Goal: Task Accomplishment & Management: Manage account settings

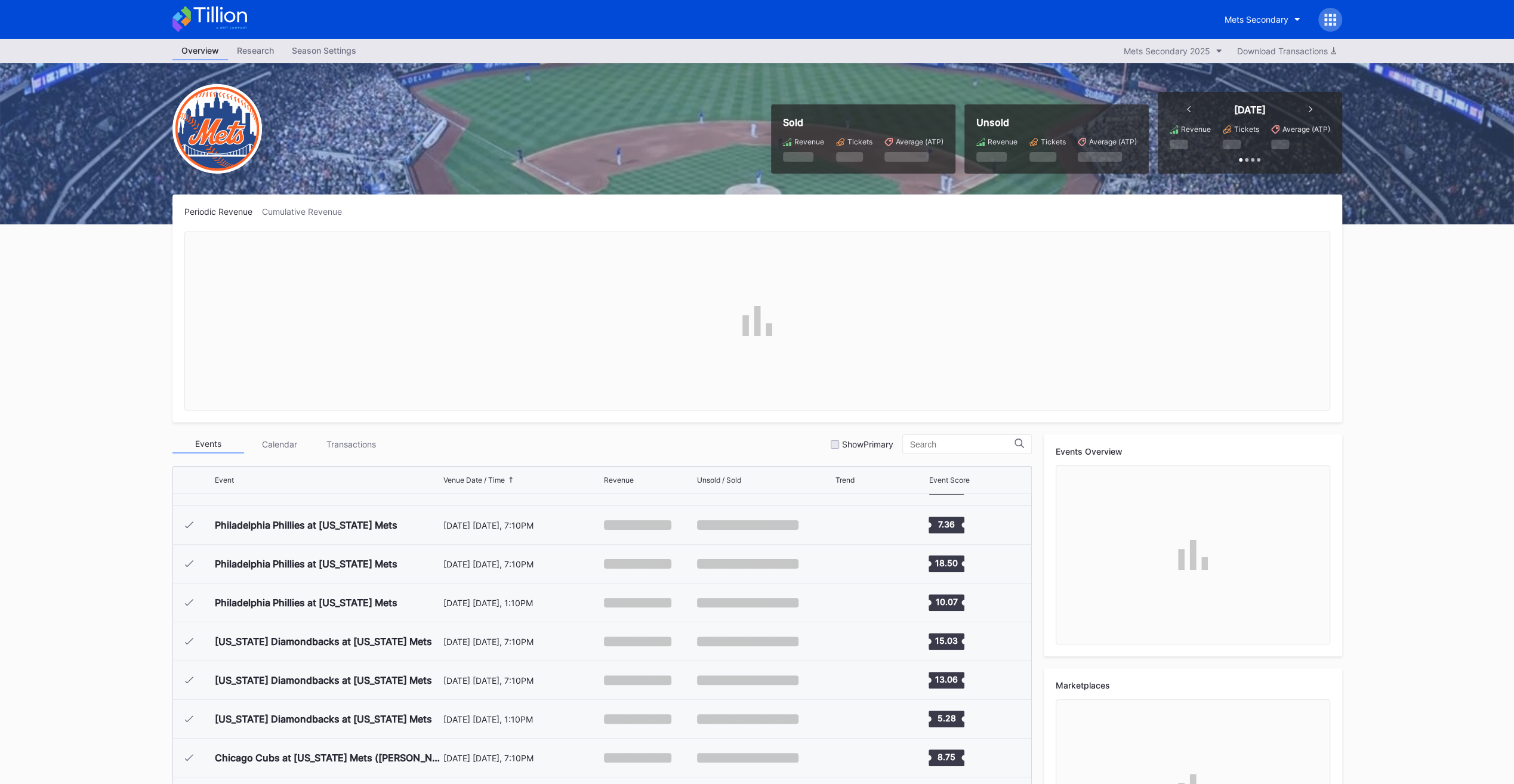
scroll to position [2870, 0]
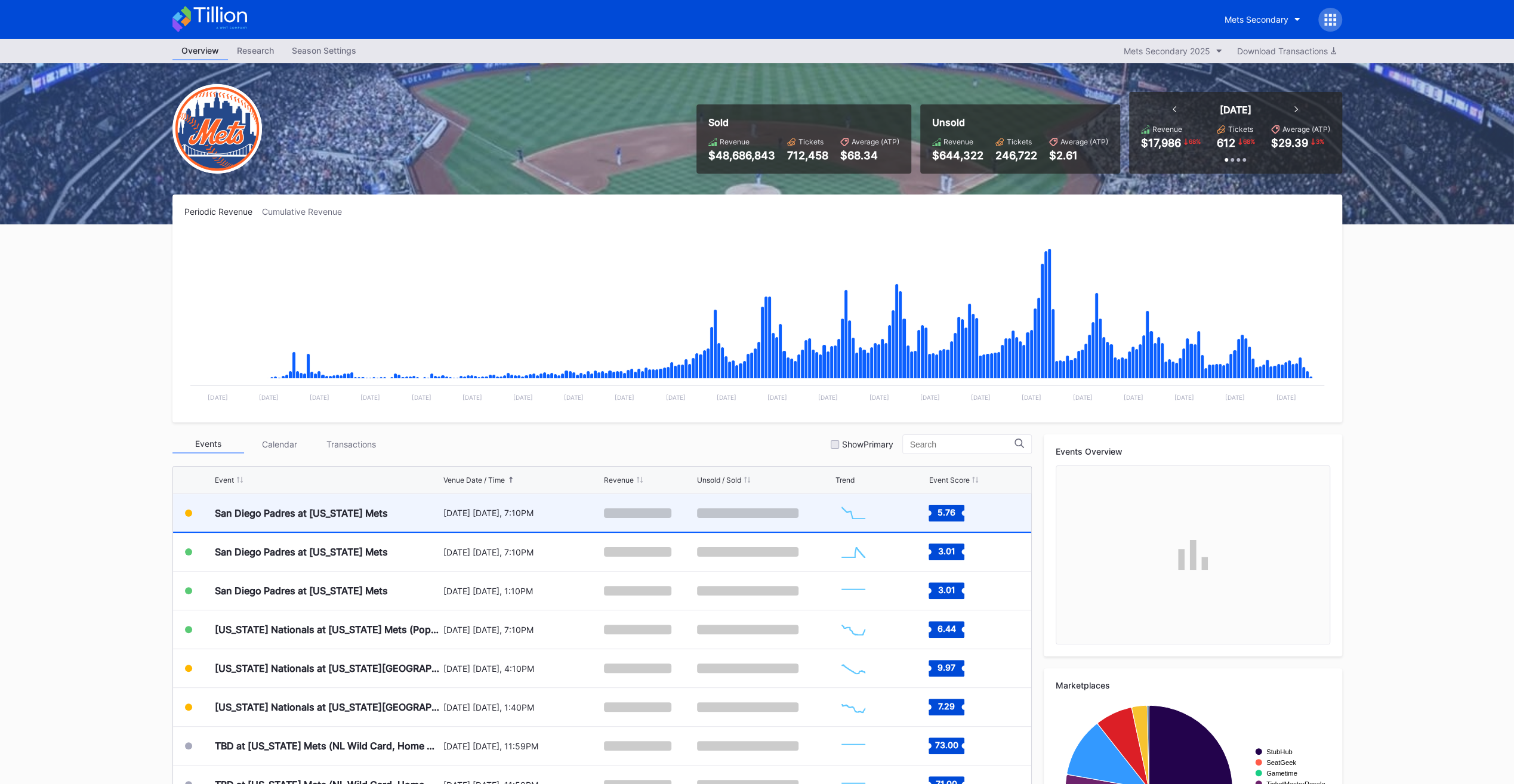
click at [445, 502] on div "[DATE] [DATE], 7:10PM" at bounding box center [522, 512] width 158 height 37
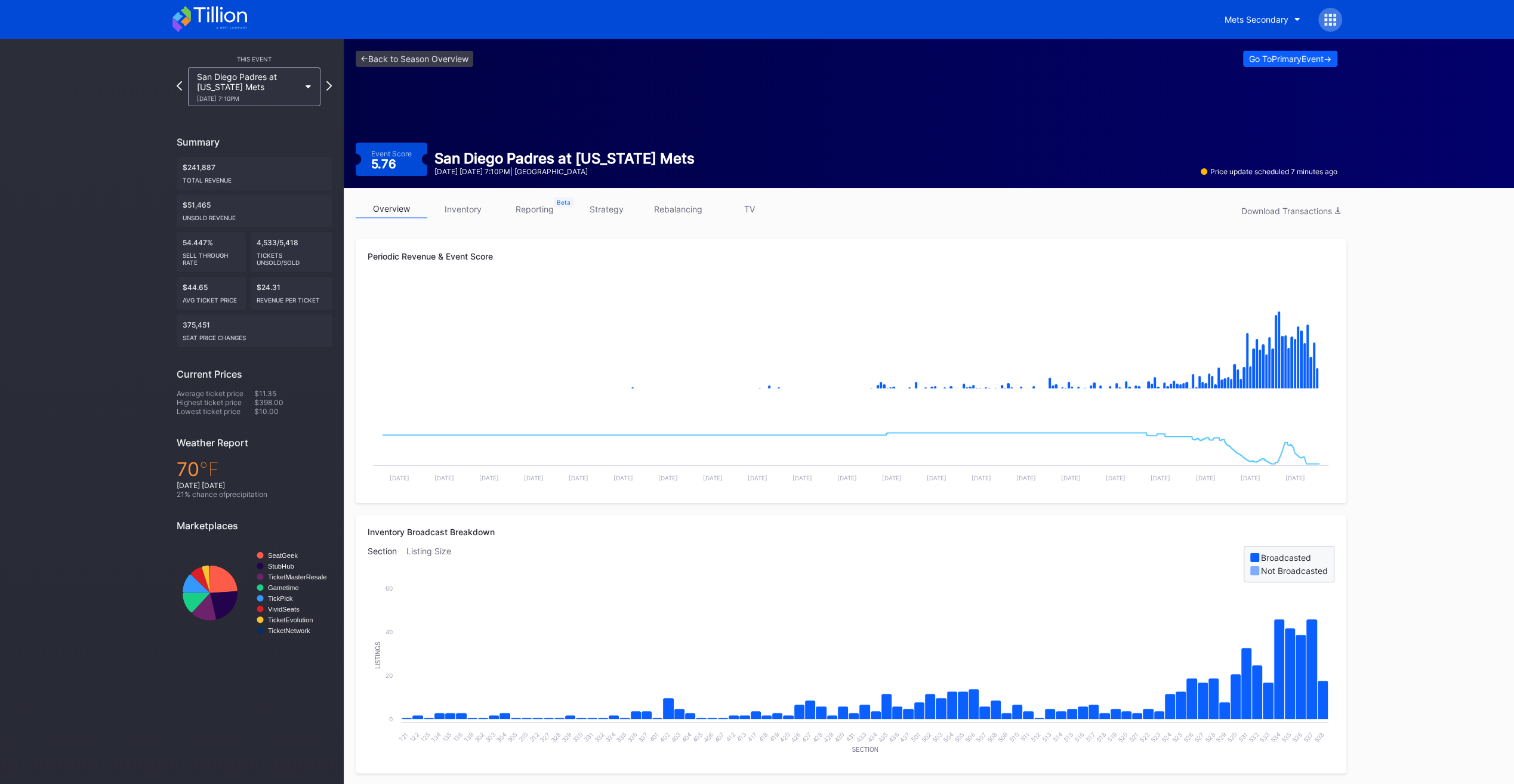
click at [470, 215] on link "inventory" at bounding box center [462, 209] width 72 height 19
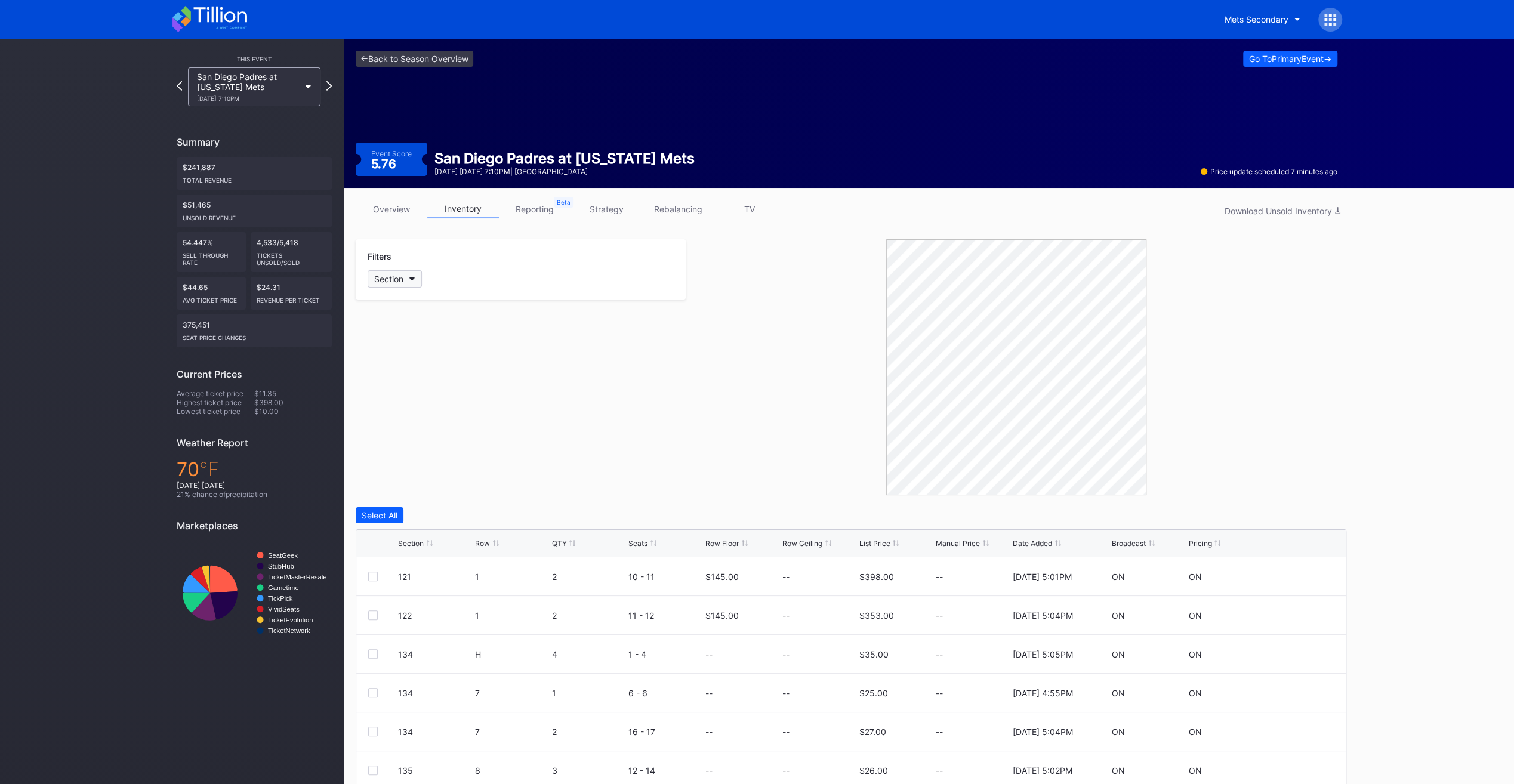
click at [404, 281] on button "Section" at bounding box center [394, 279] width 54 height 18
click at [459, 426] on div "433" at bounding box center [438, 437] width 139 height 22
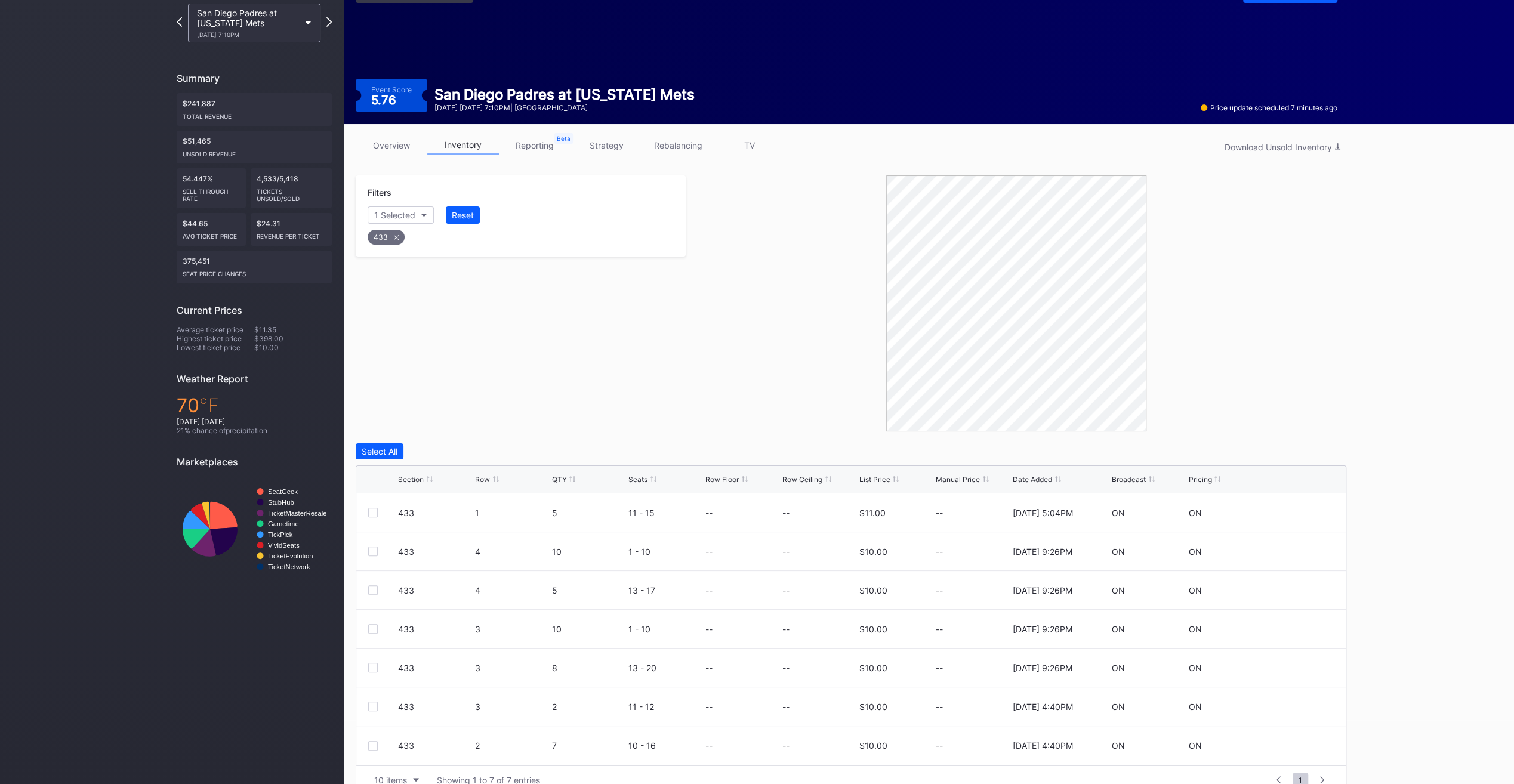
scroll to position [84, 0]
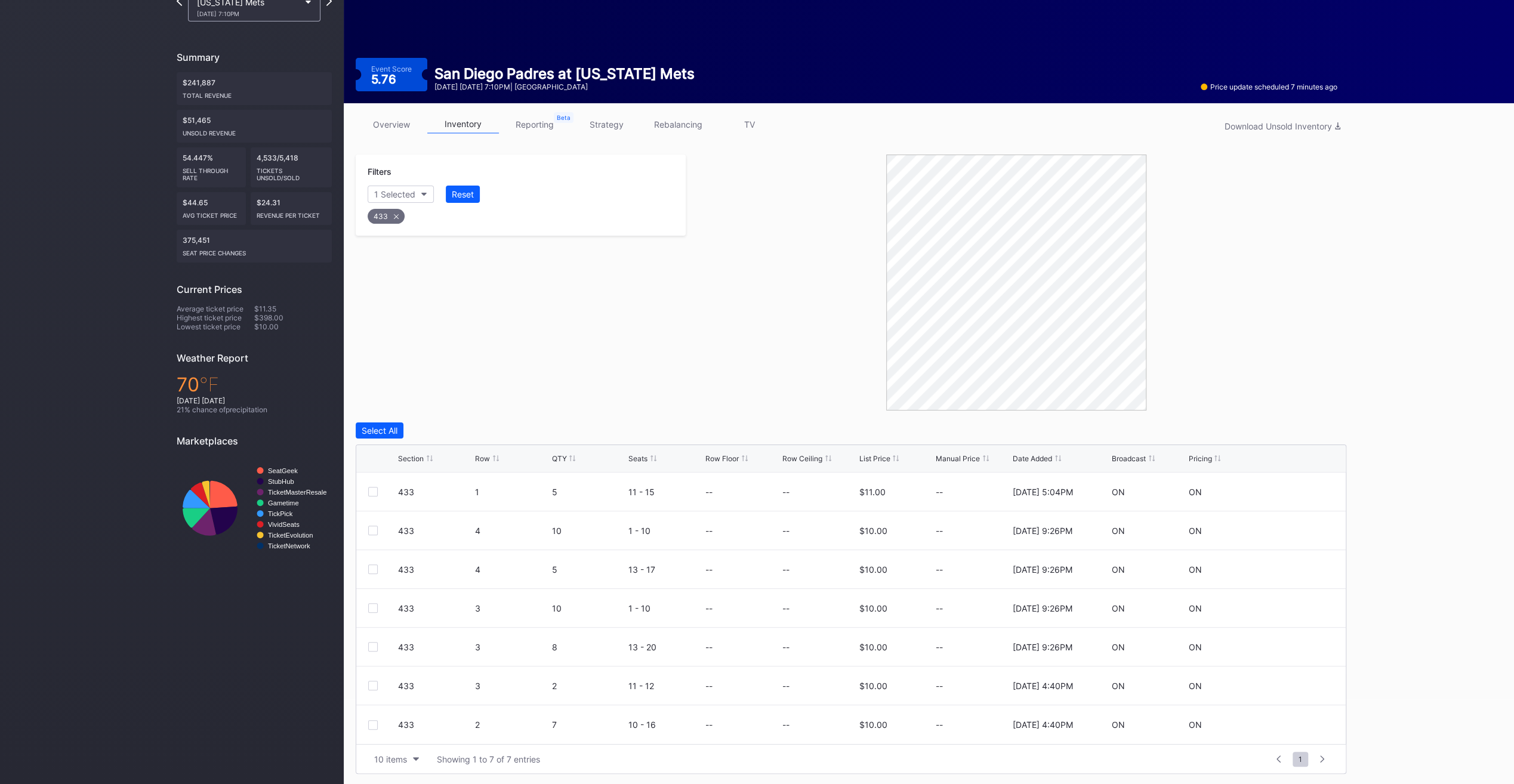
click at [481, 458] on div "Row" at bounding box center [482, 458] width 15 height 9
click at [376, 527] on div at bounding box center [373, 531] width 10 height 10
click at [384, 570] on div at bounding box center [383, 569] width 29 height 10
click at [383, 568] on div at bounding box center [383, 569] width 29 height 10
click at [374, 568] on div at bounding box center [373, 569] width 10 height 10
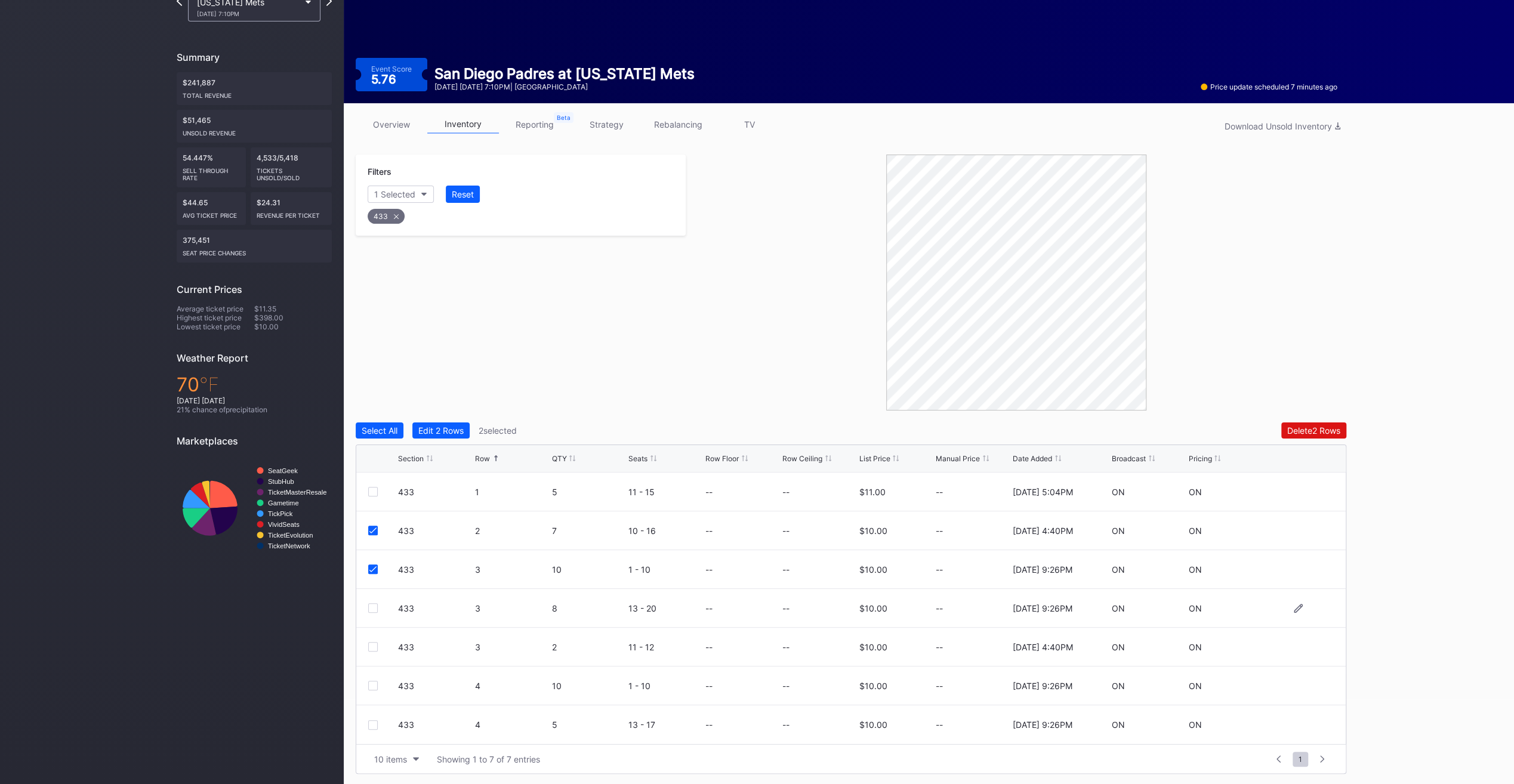
click at [373, 606] on div at bounding box center [373, 608] width 10 height 10
click at [371, 653] on div "433 3 2 11 - 12 -- -- $10.00 -- [DATE] 4:40PM ON ON" at bounding box center [851, 648] width 989 height 39
click at [373, 648] on div at bounding box center [373, 647] width 10 height 10
click at [1314, 429] on div "Delete 4 Rows" at bounding box center [1313, 431] width 54 height 10
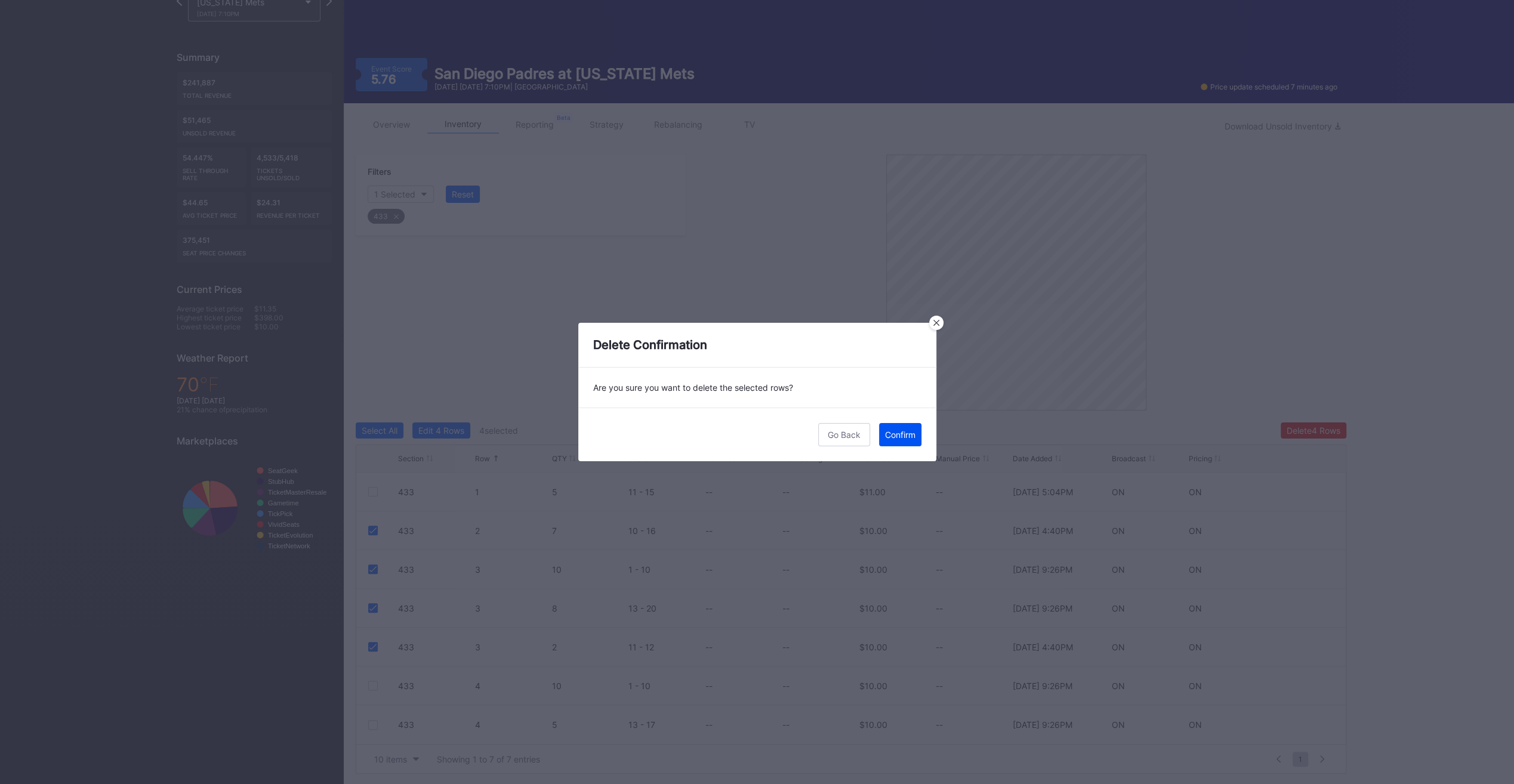
click at [908, 430] on div "Confirm" at bounding box center [900, 435] width 30 height 10
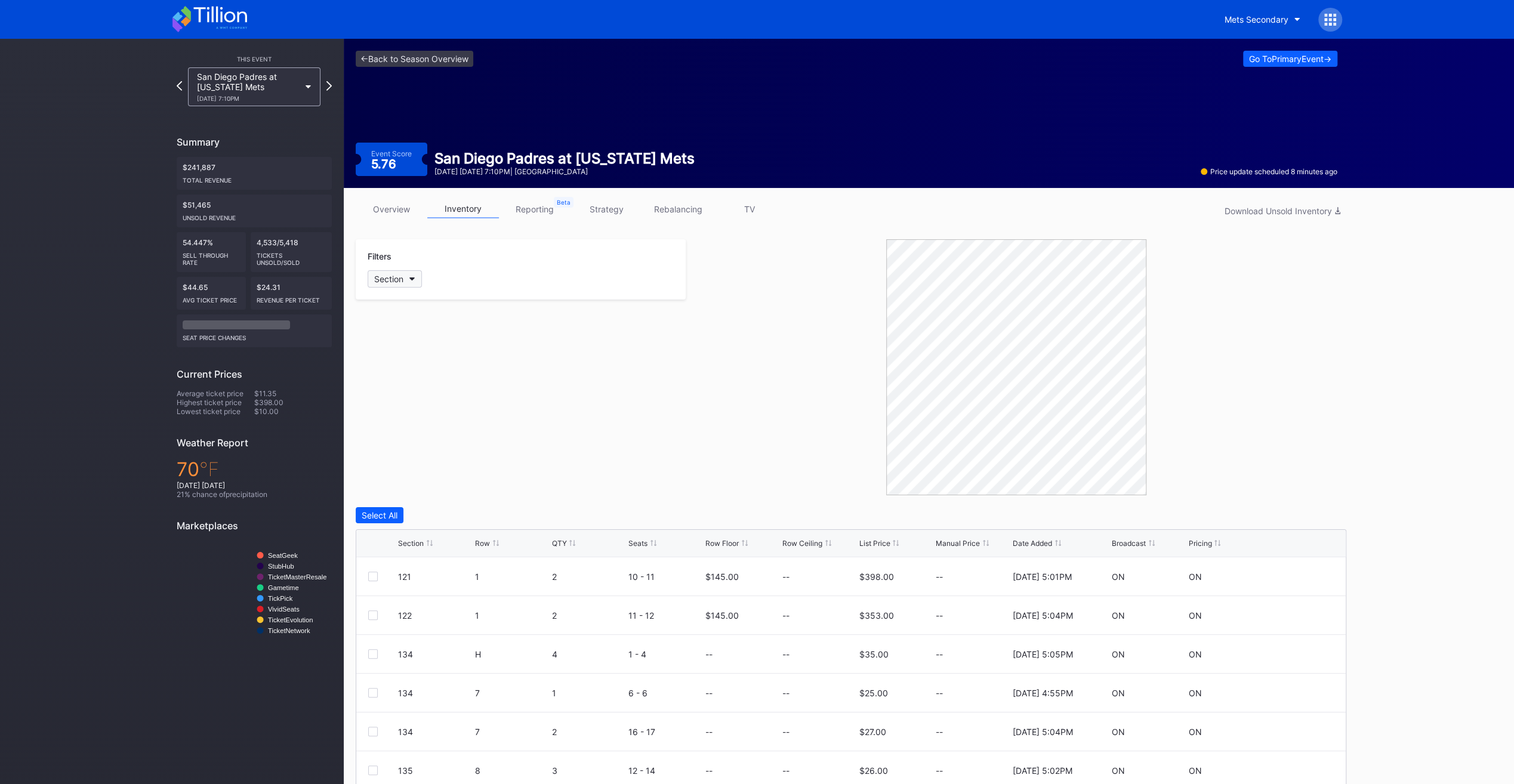
click at [401, 277] on div "Section" at bounding box center [389, 279] width 29 height 10
click at [443, 428] on div "433" at bounding box center [438, 437] width 139 height 22
click at [482, 551] on div "Section Row QTY Seats Row Floor Row Ceiling List Price Manual Price Date Added …" at bounding box center [851, 544] width 989 height 27
click at [485, 544] on div "Row" at bounding box center [482, 543] width 15 height 9
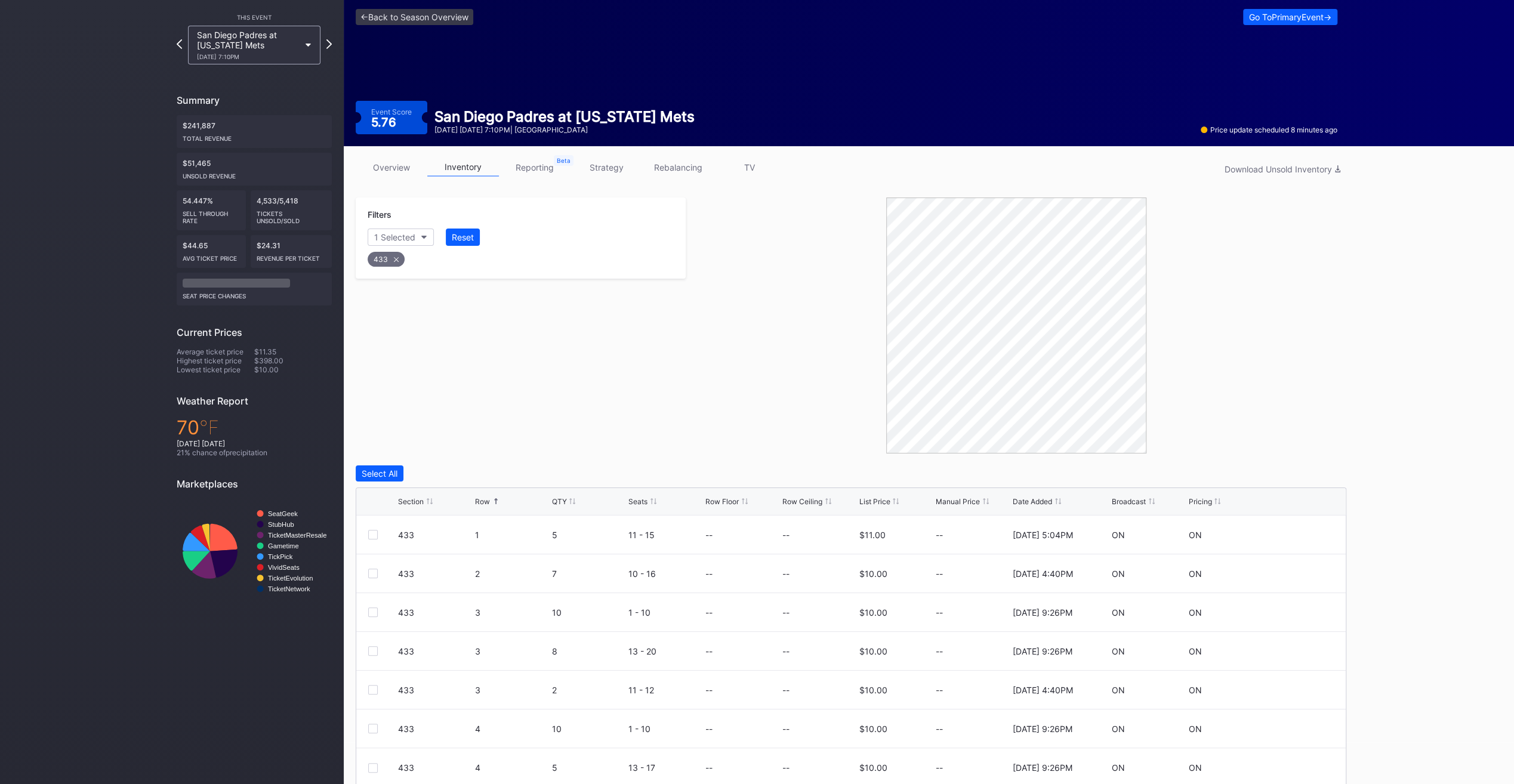
scroll to position [84, 0]
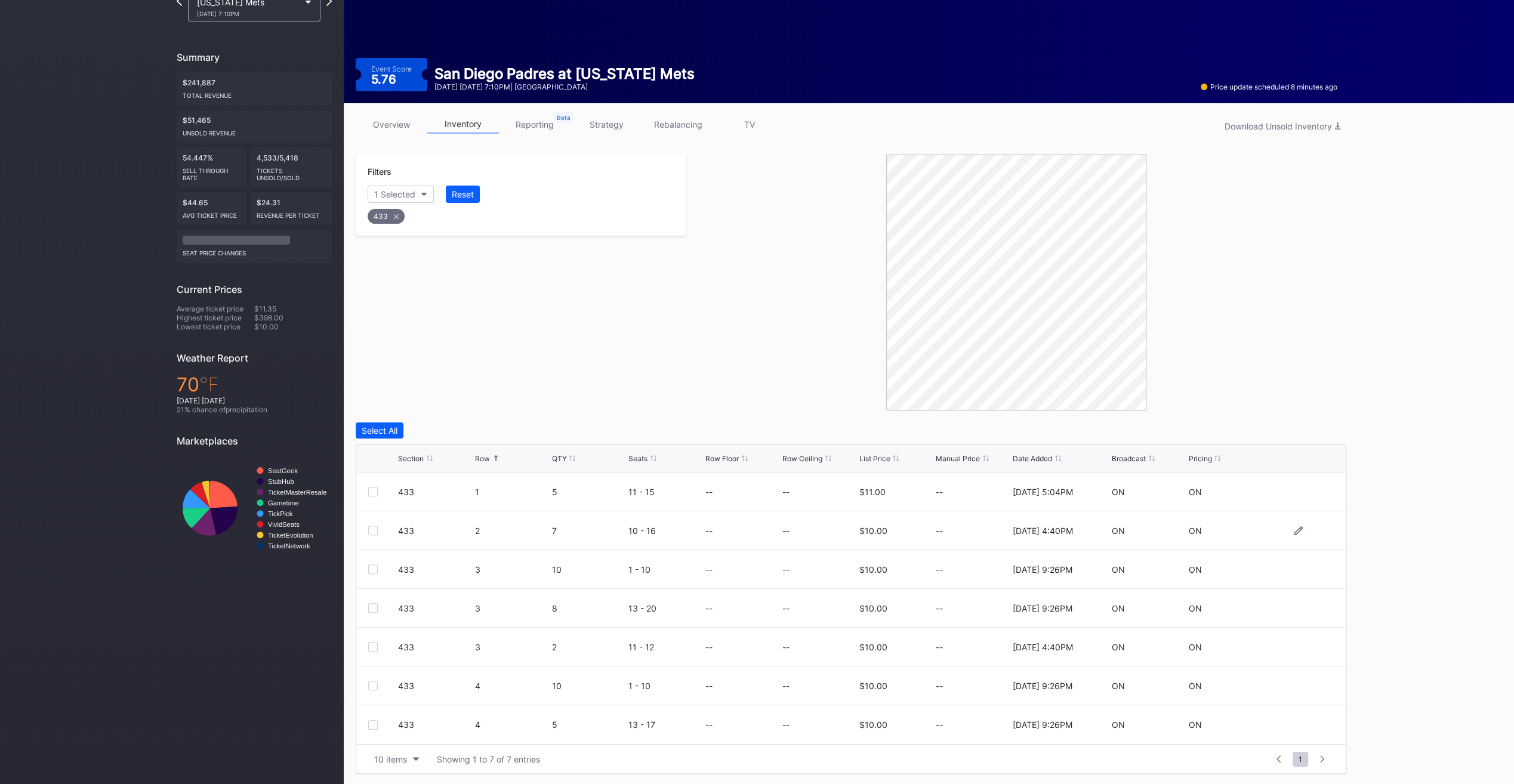
click at [376, 527] on div at bounding box center [373, 531] width 10 height 10
click at [368, 575] on div "433 3 10 1 - 10 -- -- $10.00 -- 2/21/2025 9:26PM ON ON" at bounding box center [851, 570] width 989 height 39
click at [372, 572] on div at bounding box center [373, 569] width 10 height 10
click at [375, 603] on div at bounding box center [373, 608] width 10 height 10
click at [377, 648] on div at bounding box center [383, 647] width 29 height 10
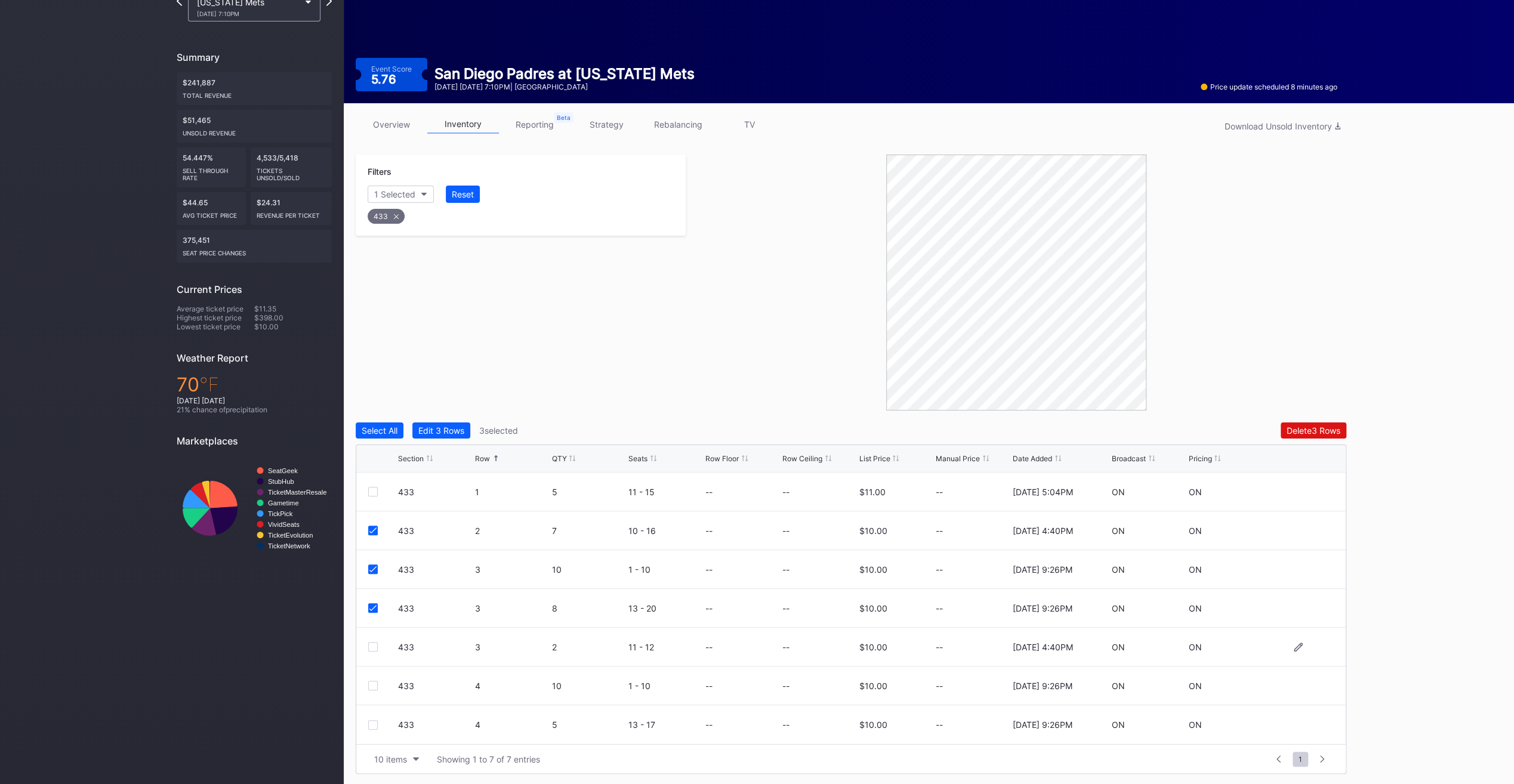
click at [371, 642] on div at bounding box center [373, 647] width 10 height 10
click at [1319, 426] on div "Delete 4 Rows" at bounding box center [1313, 431] width 54 height 10
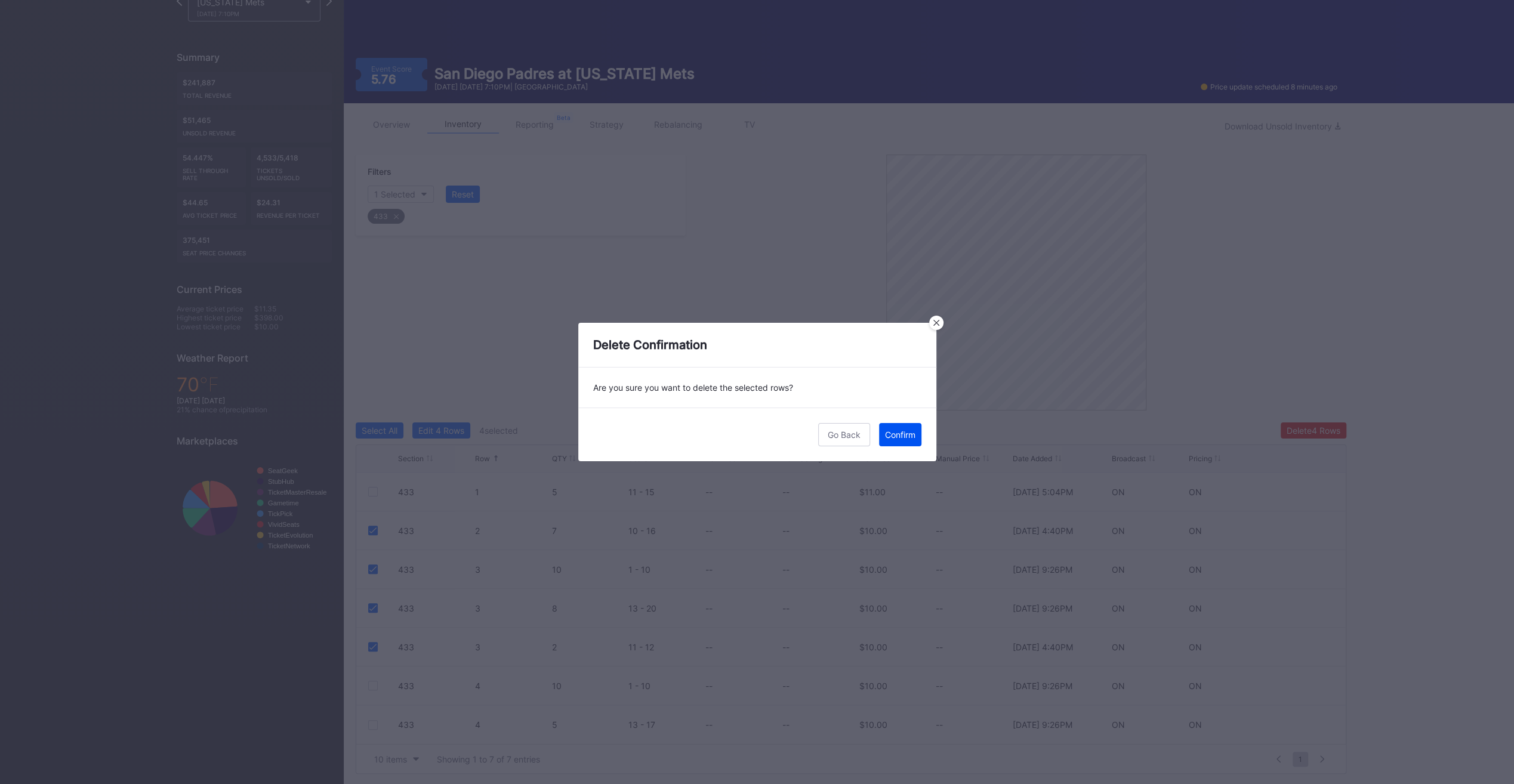
click at [897, 435] on div "Confirm" at bounding box center [900, 435] width 30 height 10
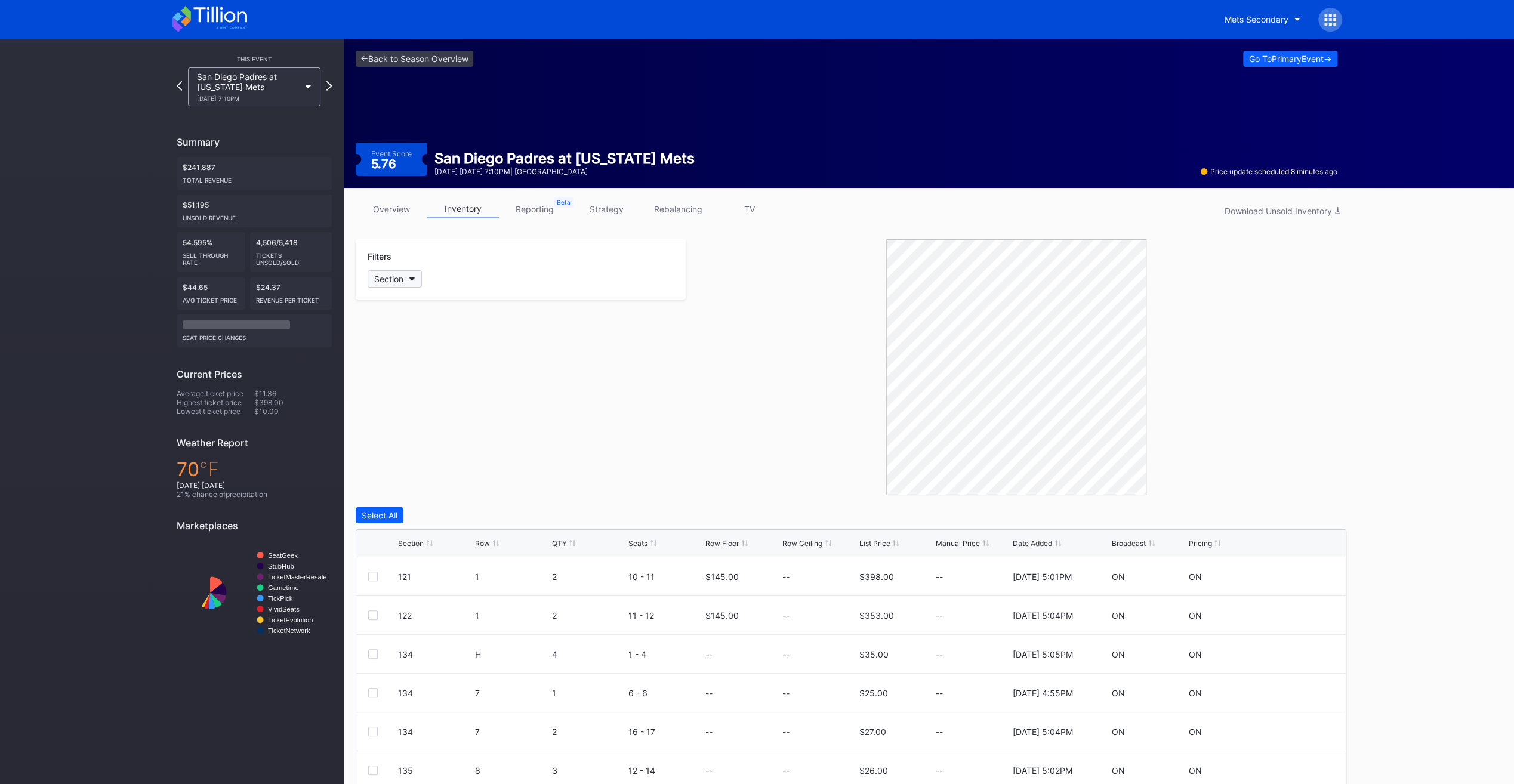
click at [410, 281] on button "Section" at bounding box center [394, 279] width 54 height 18
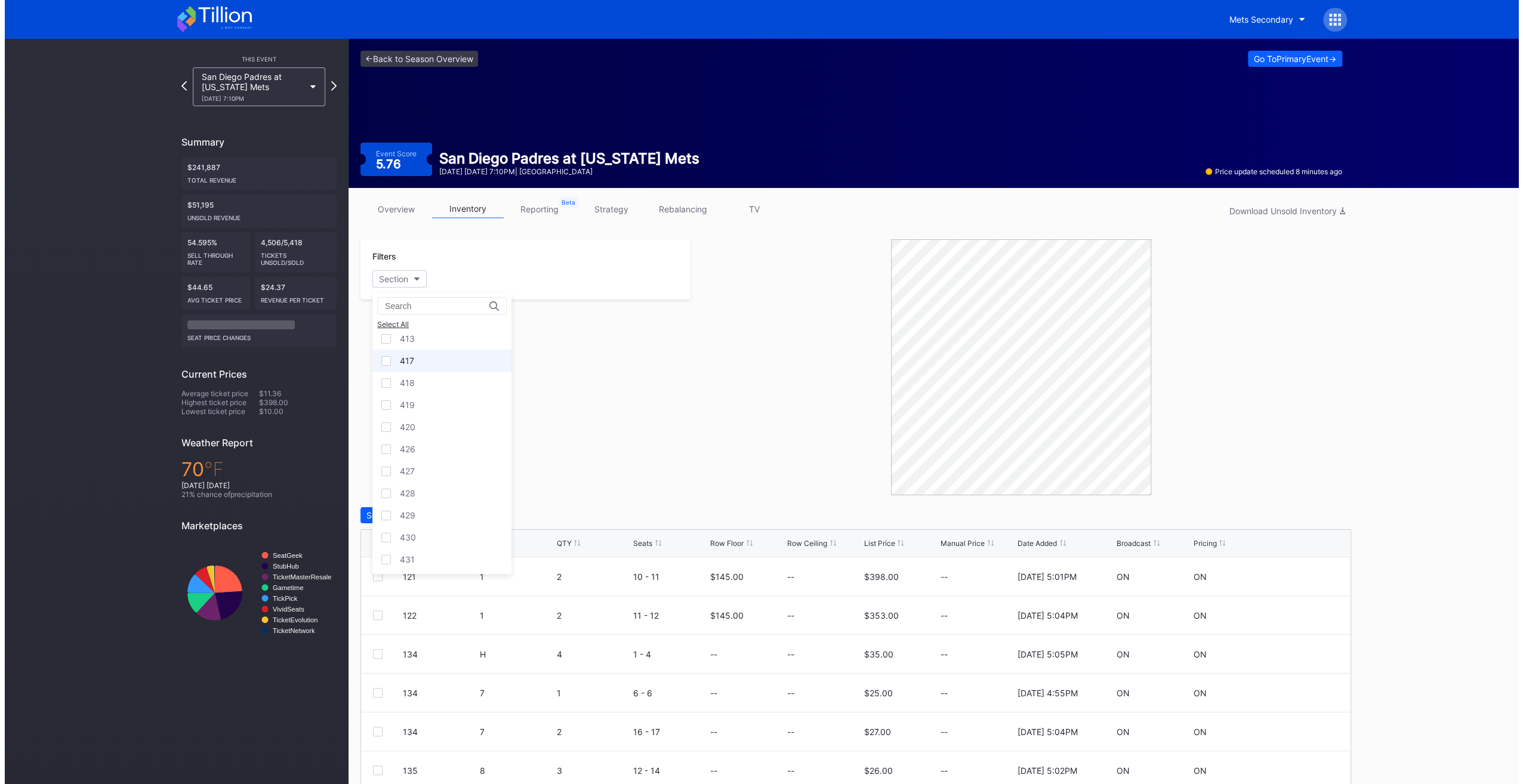
scroll to position [716, 0]
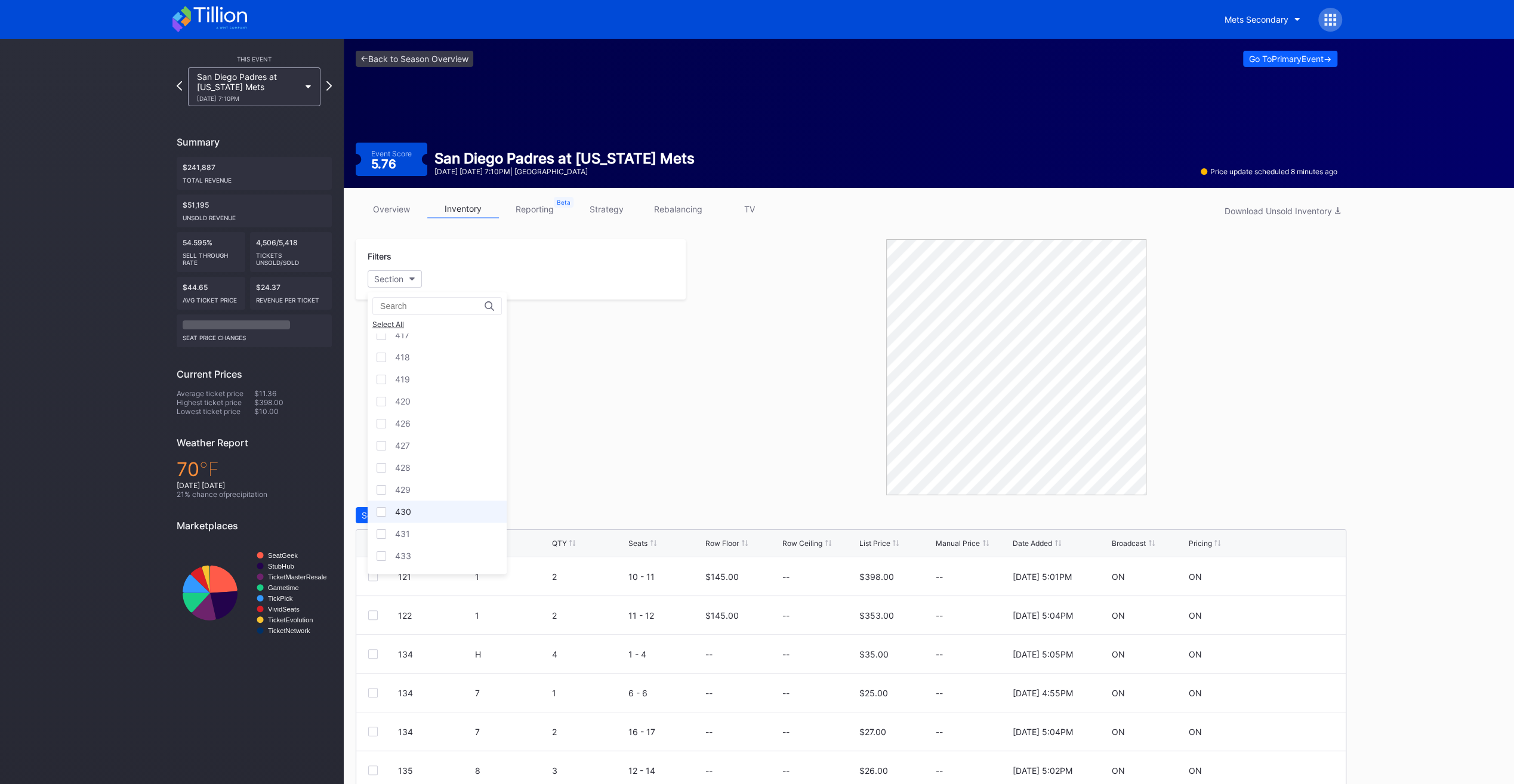
drag, startPoint x: 424, startPoint y: 549, endPoint x: 474, endPoint y: 497, distance: 72.1
click at [424, 549] on div "433" at bounding box center [438, 555] width 139 height 22
